Goal: Task Accomplishment & Management: Use online tool/utility

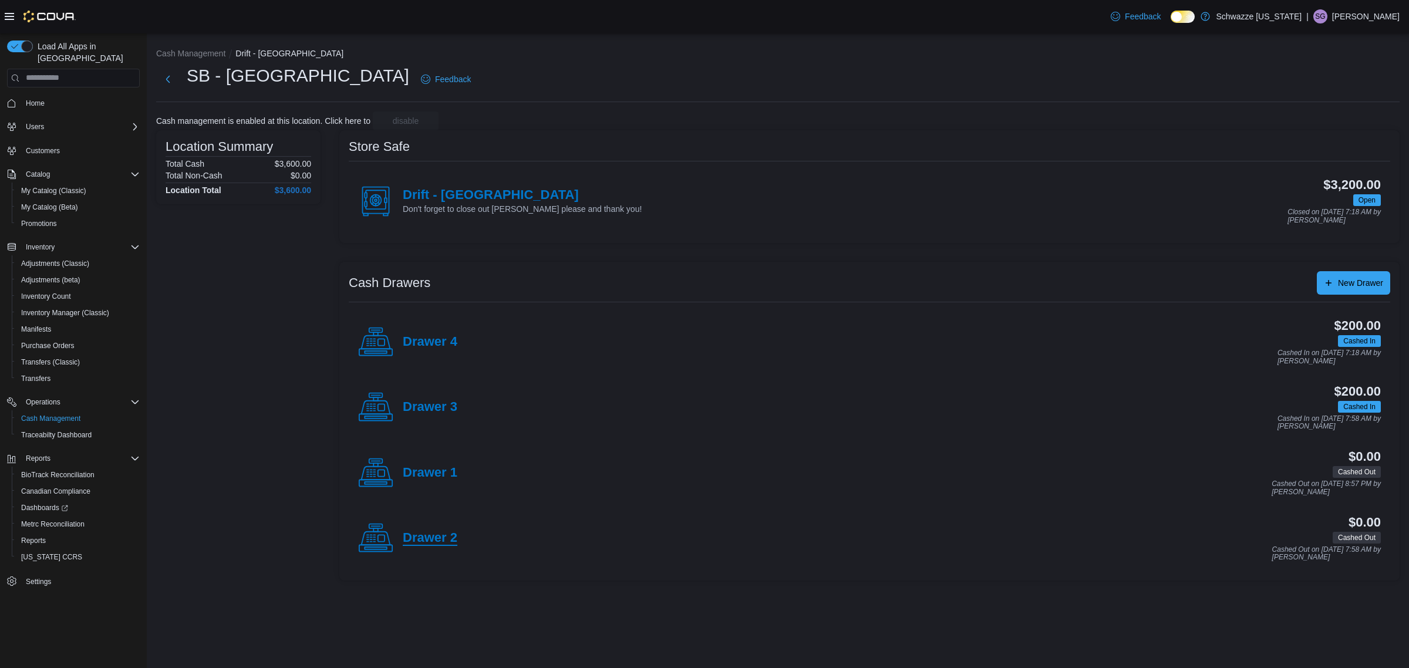
click at [438, 531] on h4 "Drawer 2" at bounding box center [430, 538] width 55 height 15
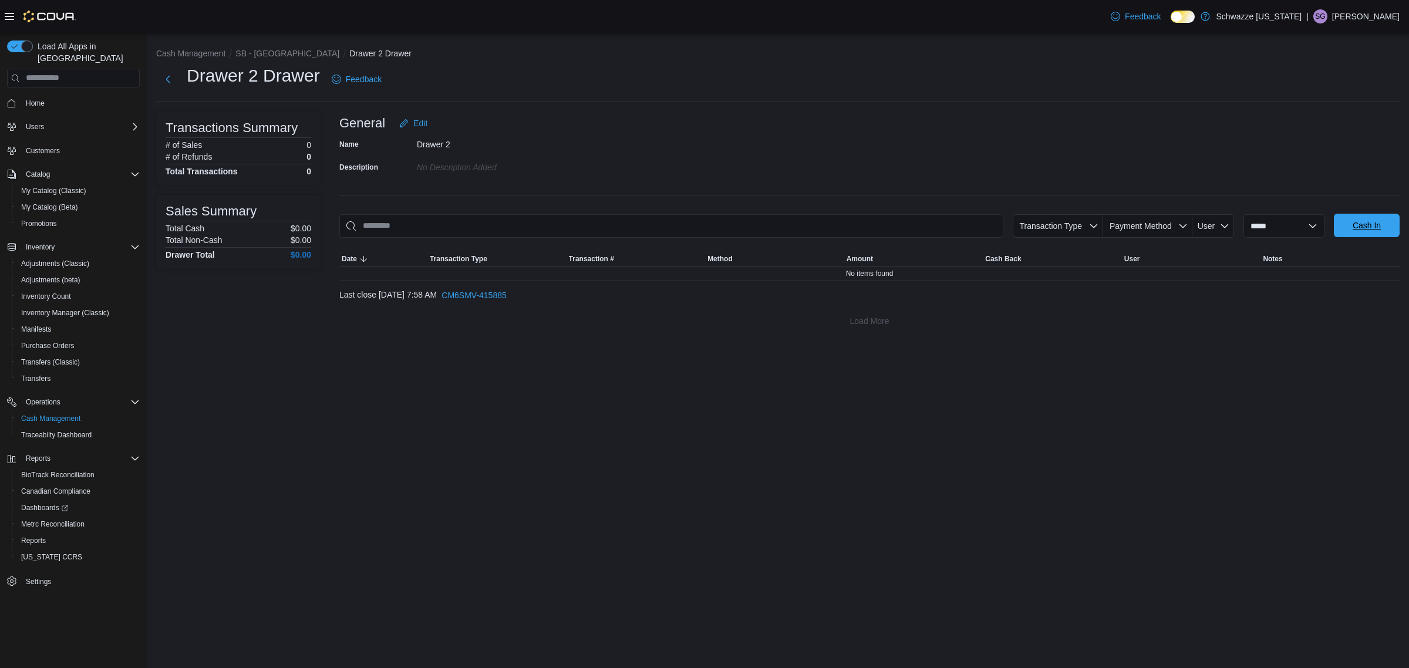
click at [1374, 224] on span "Cash In" at bounding box center [1366, 226] width 28 height 12
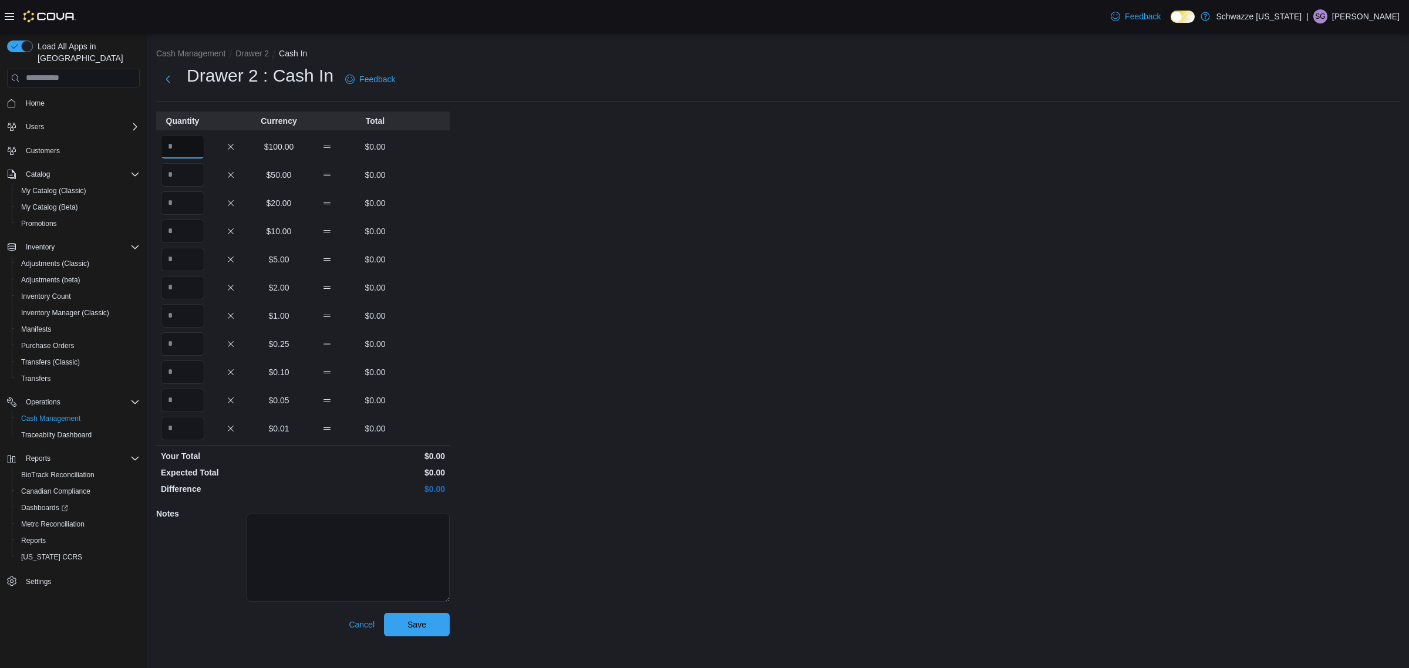
click at [185, 151] on input "Quantity" at bounding box center [182, 146] width 43 height 23
type input "*"
click at [426, 618] on span "Save" at bounding box center [416, 624] width 19 height 12
